Goal: Information Seeking & Learning: Compare options

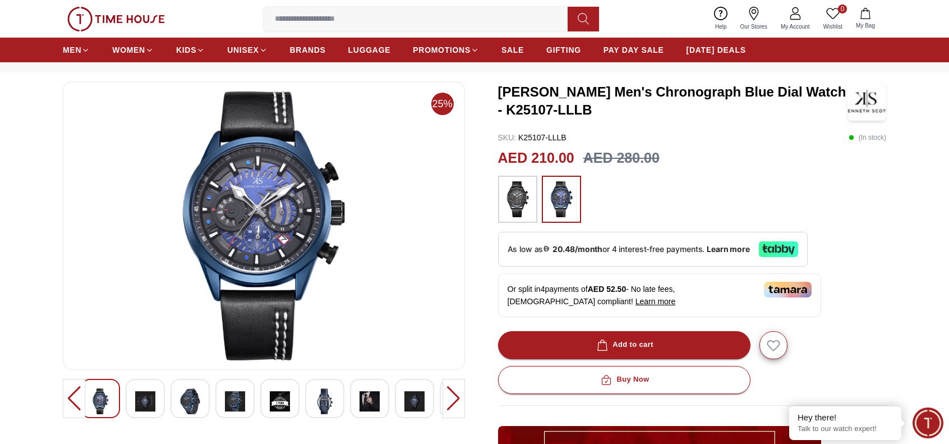
scroll to position [43, 0]
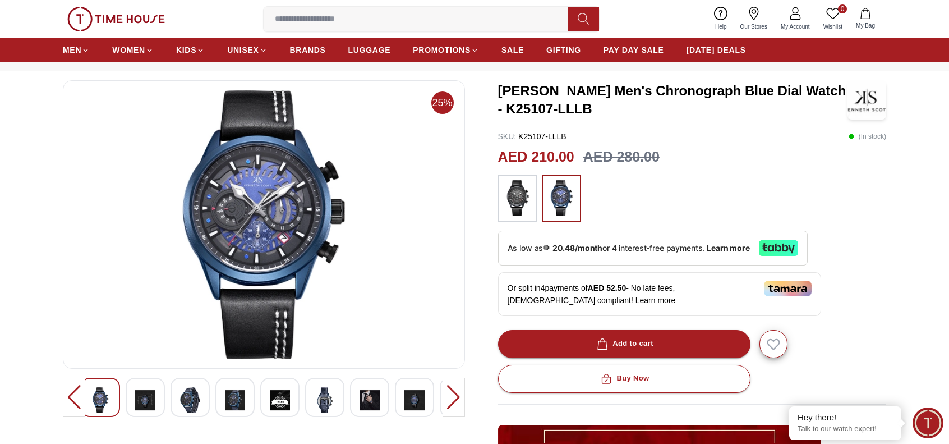
click at [188, 395] on img at bounding box center [190, 400] width 20 height 26
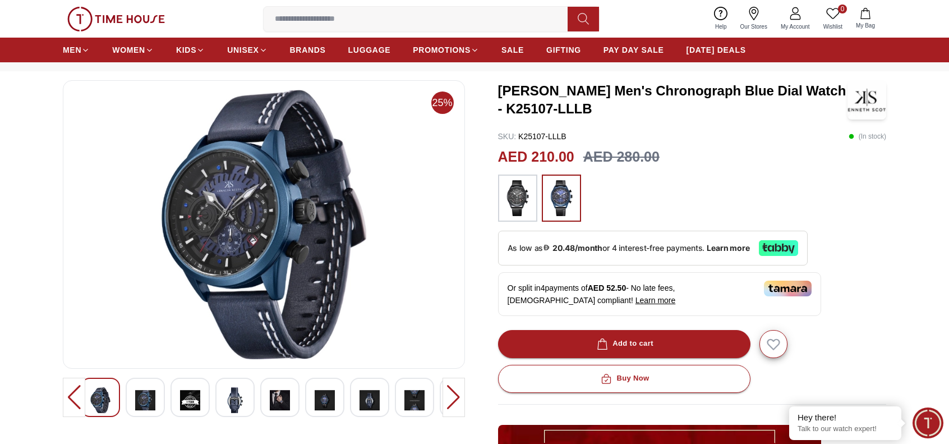
click at [321, 398] on img at bounding box center [325, 400] width 20 height 26
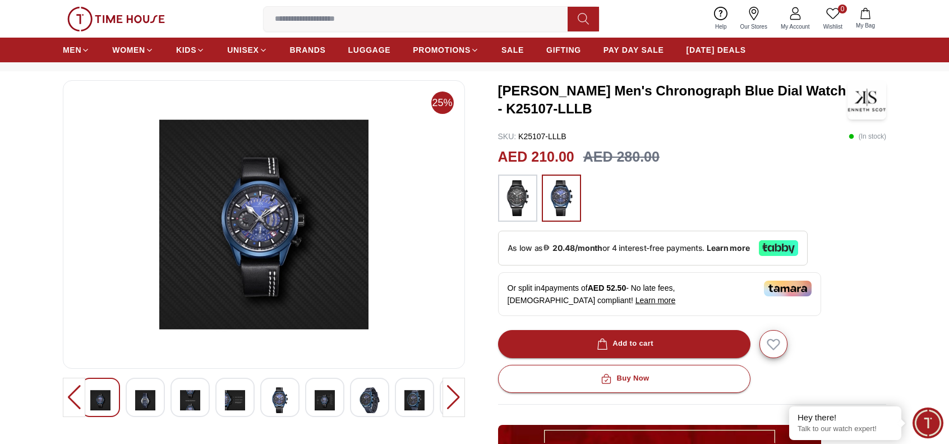
scroll to position [0, 0]
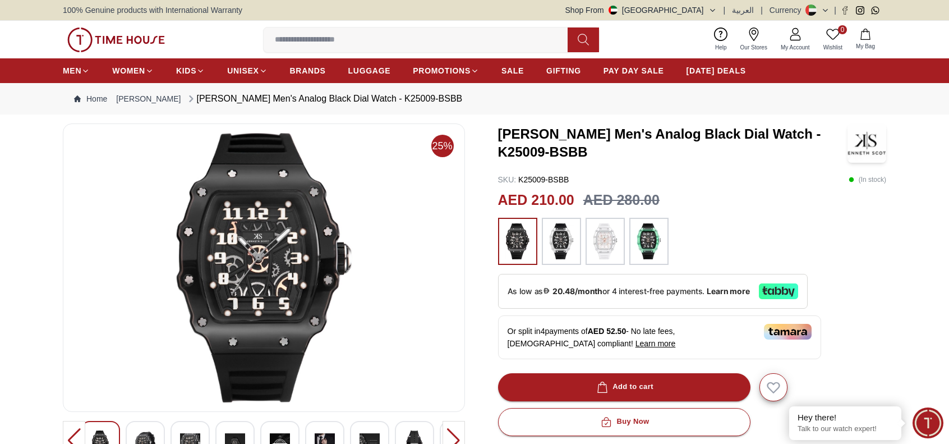
scroll to position [140, 0]
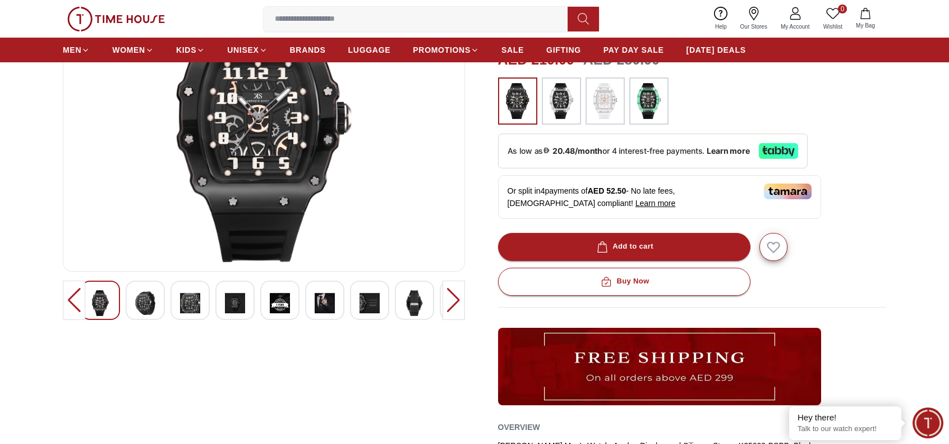
click at [149, 310] on img at bounding box center [145, 303] width 20 height 26
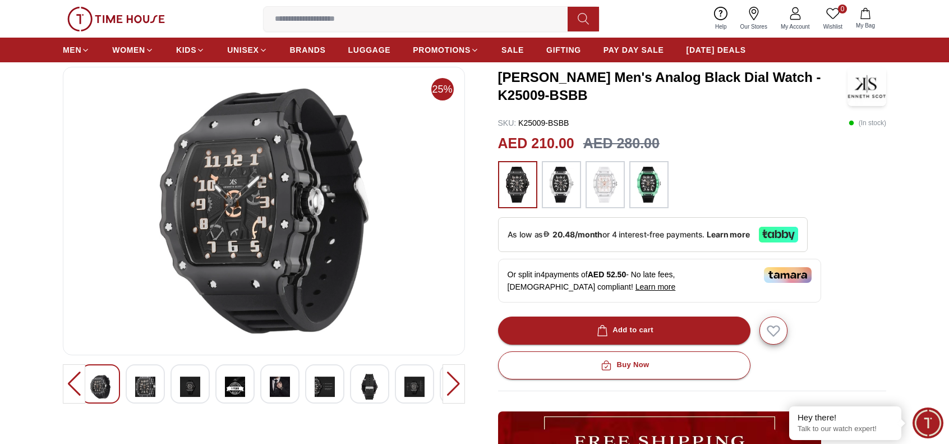
scroll to position [53, 0]
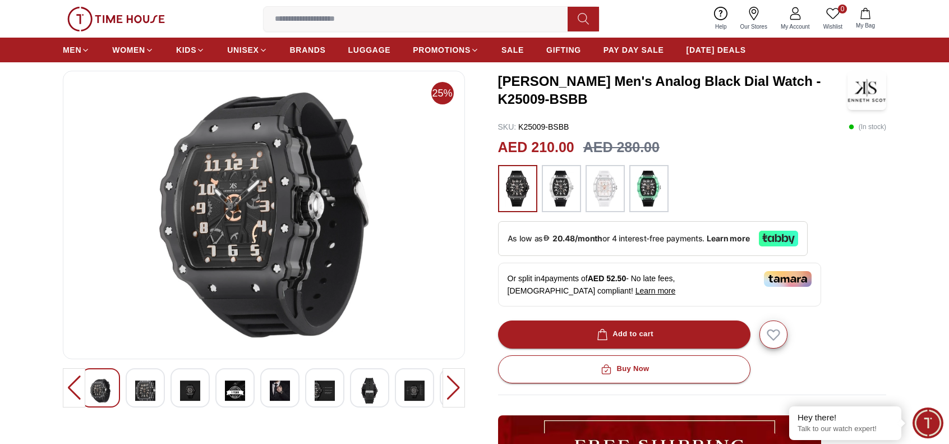
click at [368, 389] on img at bounding box center [370, 390] width 20 height 26
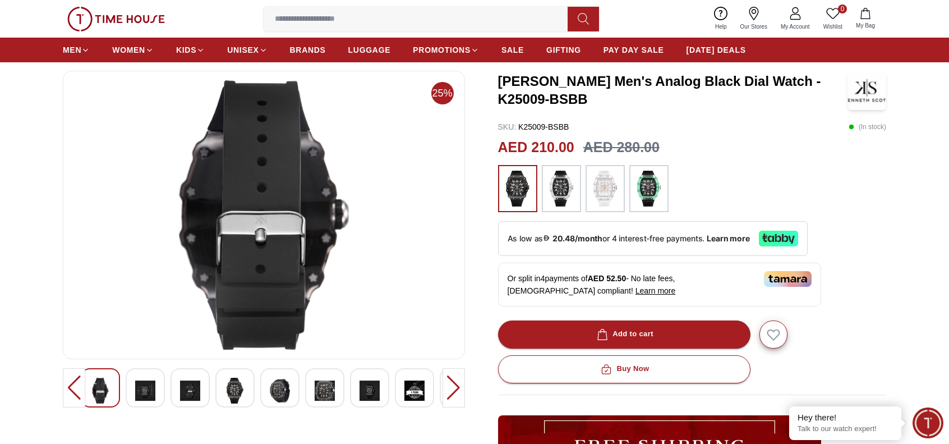
click at [463, 386] on div at bounding box center [454, 387] width 22 height 39
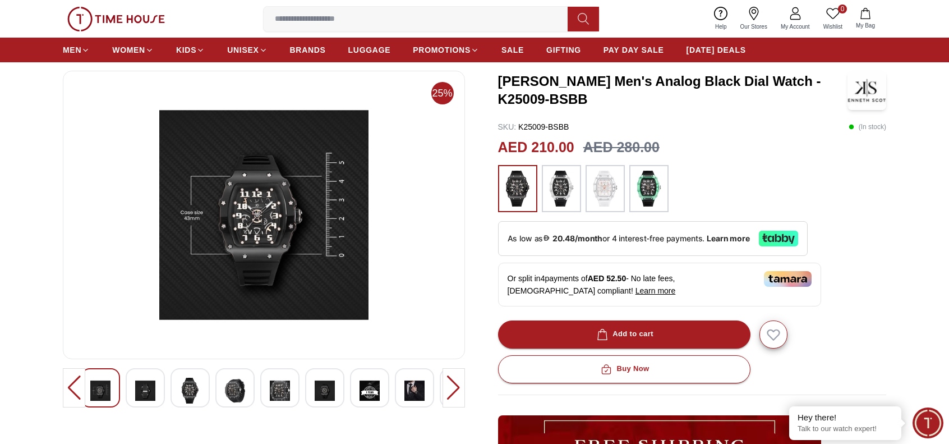
click at [463, 386] on div at bounding box center [454, 387] width 22 height 39
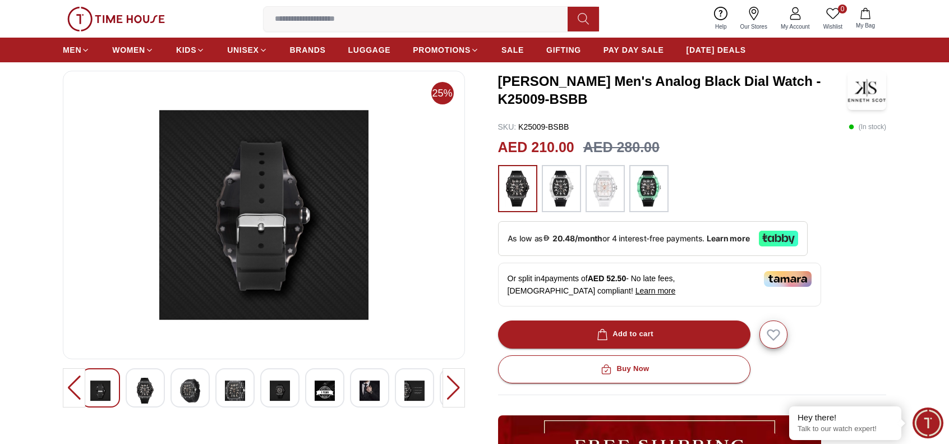
click at [371, 390] on img at bounding box center [370, 390] width 20 height 26
